Goal: Find specific page/section: Find specific page/section

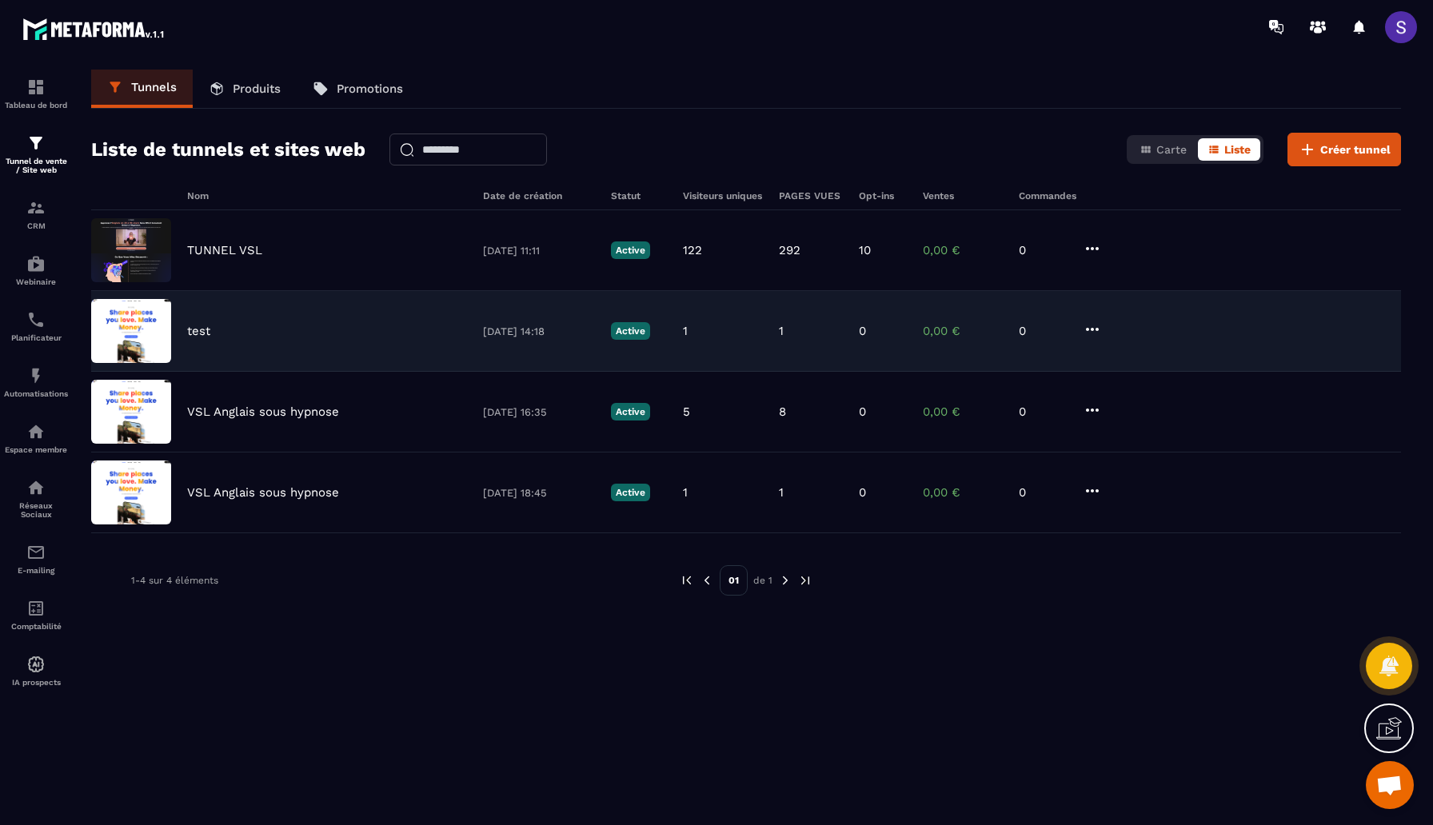
click at [223, 372] on div "test [DATE] 14:18 Active 1 1 0 0,00 € 0" at bounding box center [746, 412] width 1310 height 81
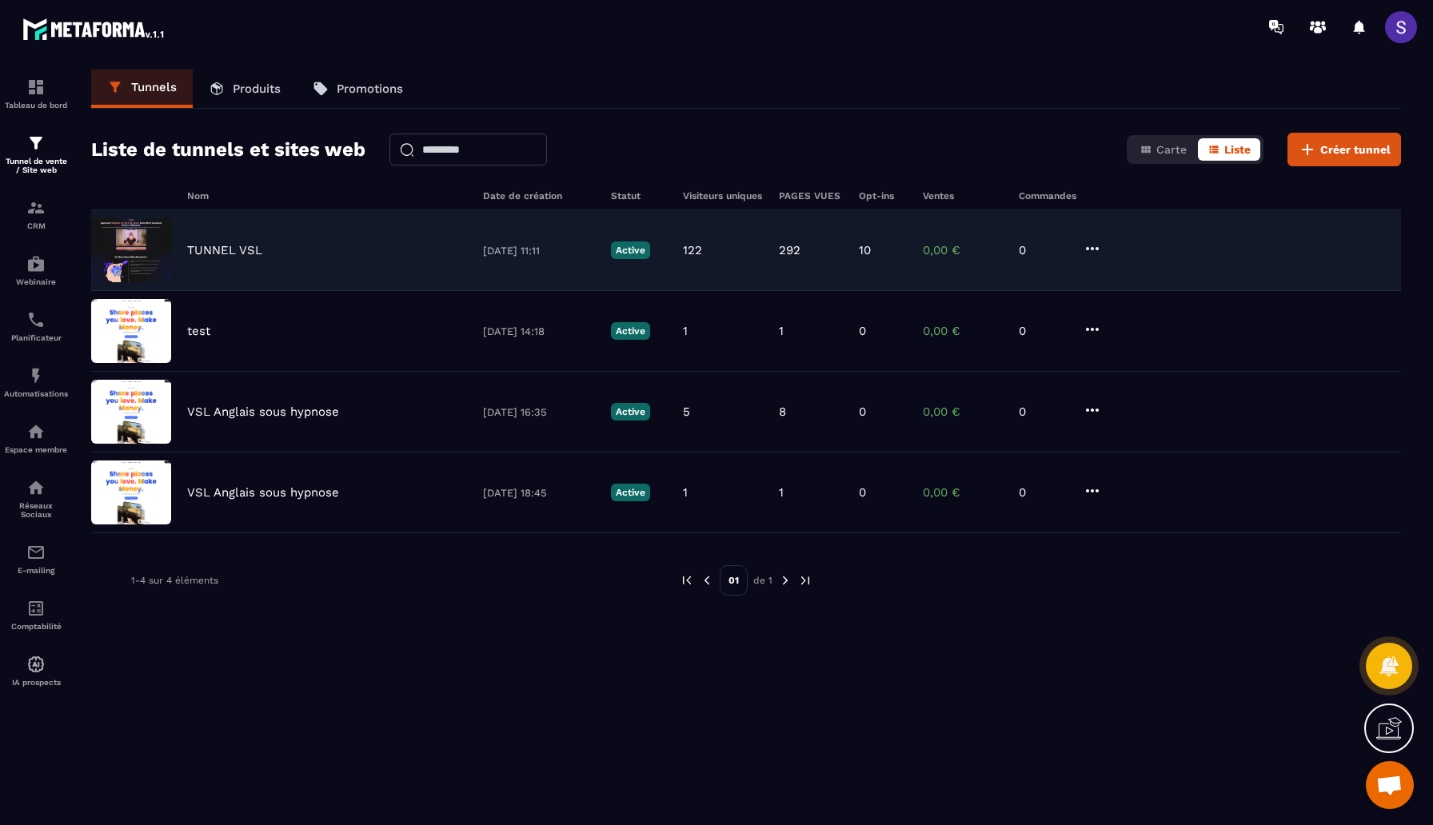
click at [185, 291] on div "TUNNEL VSL [DATE] 11:11 Active 122 292 10 0,00 € 0" at bounding box center [746, 331] width 1310 height 81
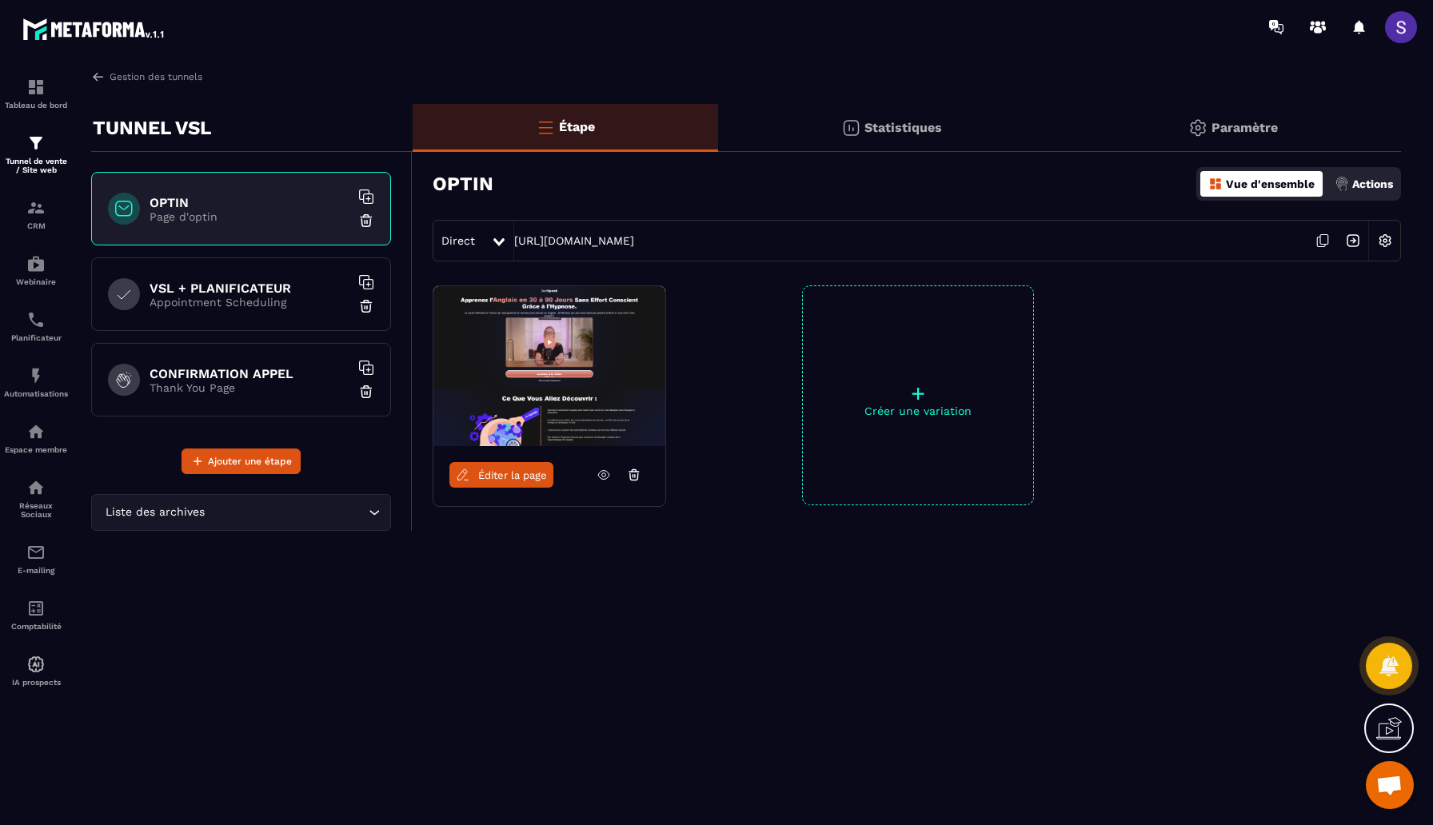
click at [279, 302] on p "Appointment Scheduling" at bounding box center [250, 302] width 200 height 13
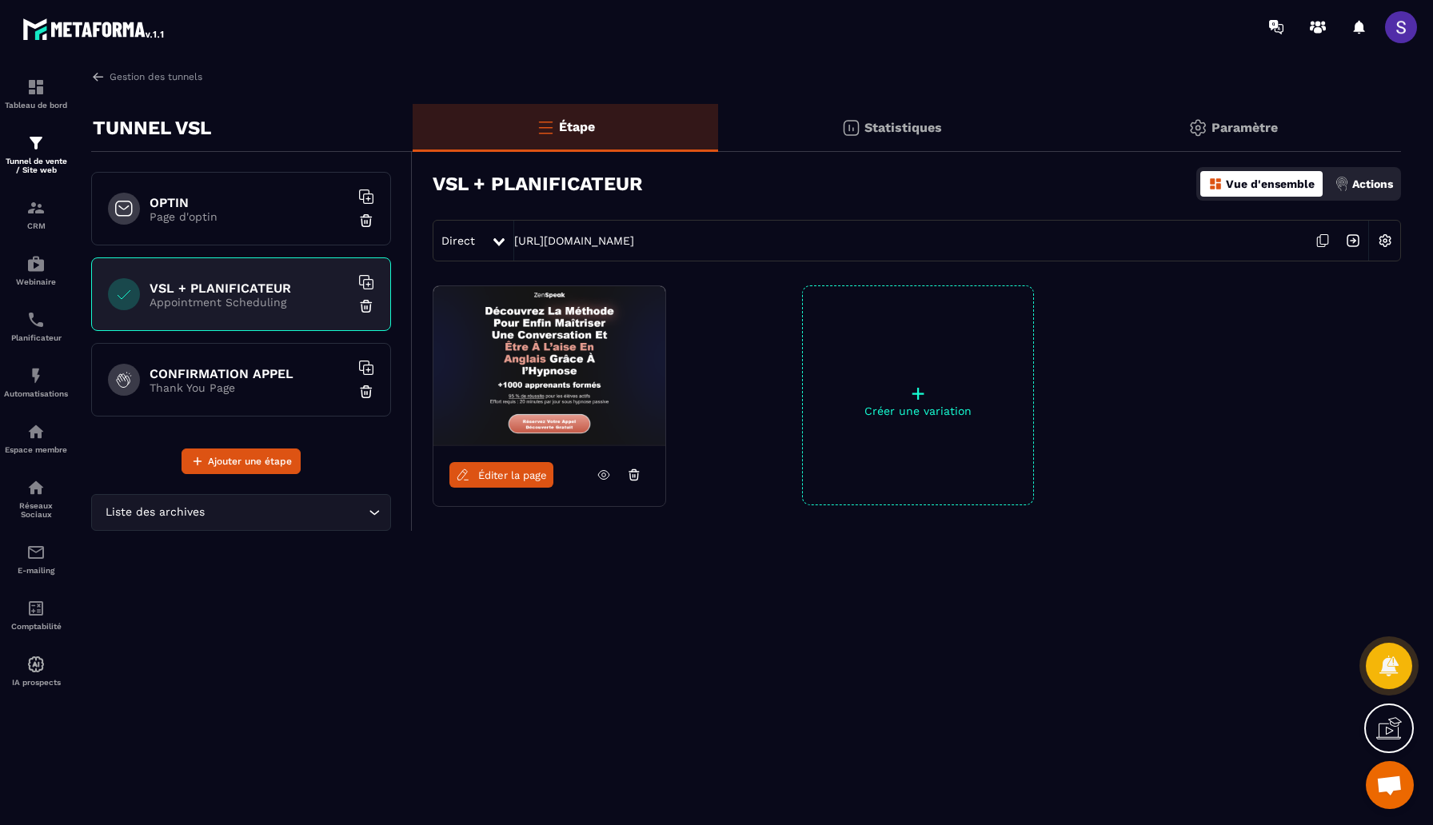
click at [598, 473] on icon at bounding box center [604, 475] width 14 height 14
click at [506, 481] on link "Éditer la page" at bounding box center [501, 475] width 104 height 26
